Goal: Find specific page/section: Find specific page/section

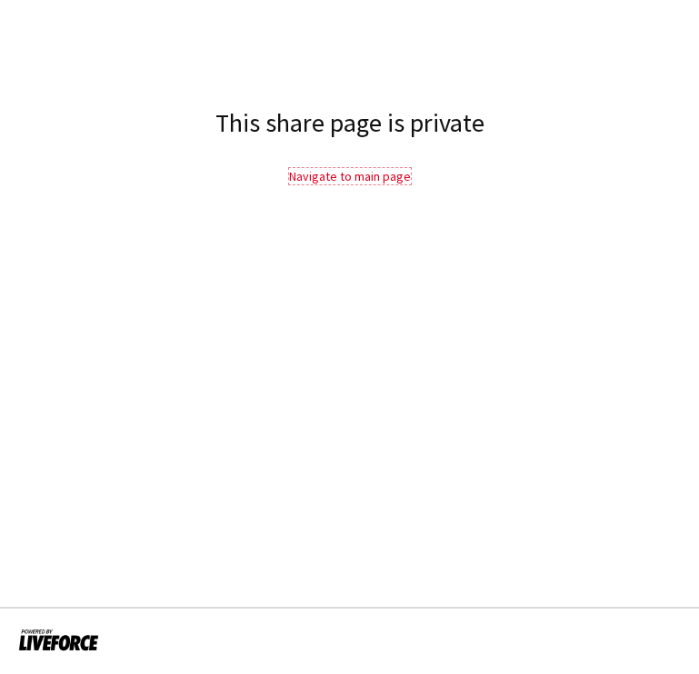
click at [365, 175] on link "Navigate to main page" at bounding box center [350, 176] width 122 height 16
